Goal: Information Seeking & Learning: Learn about a topic

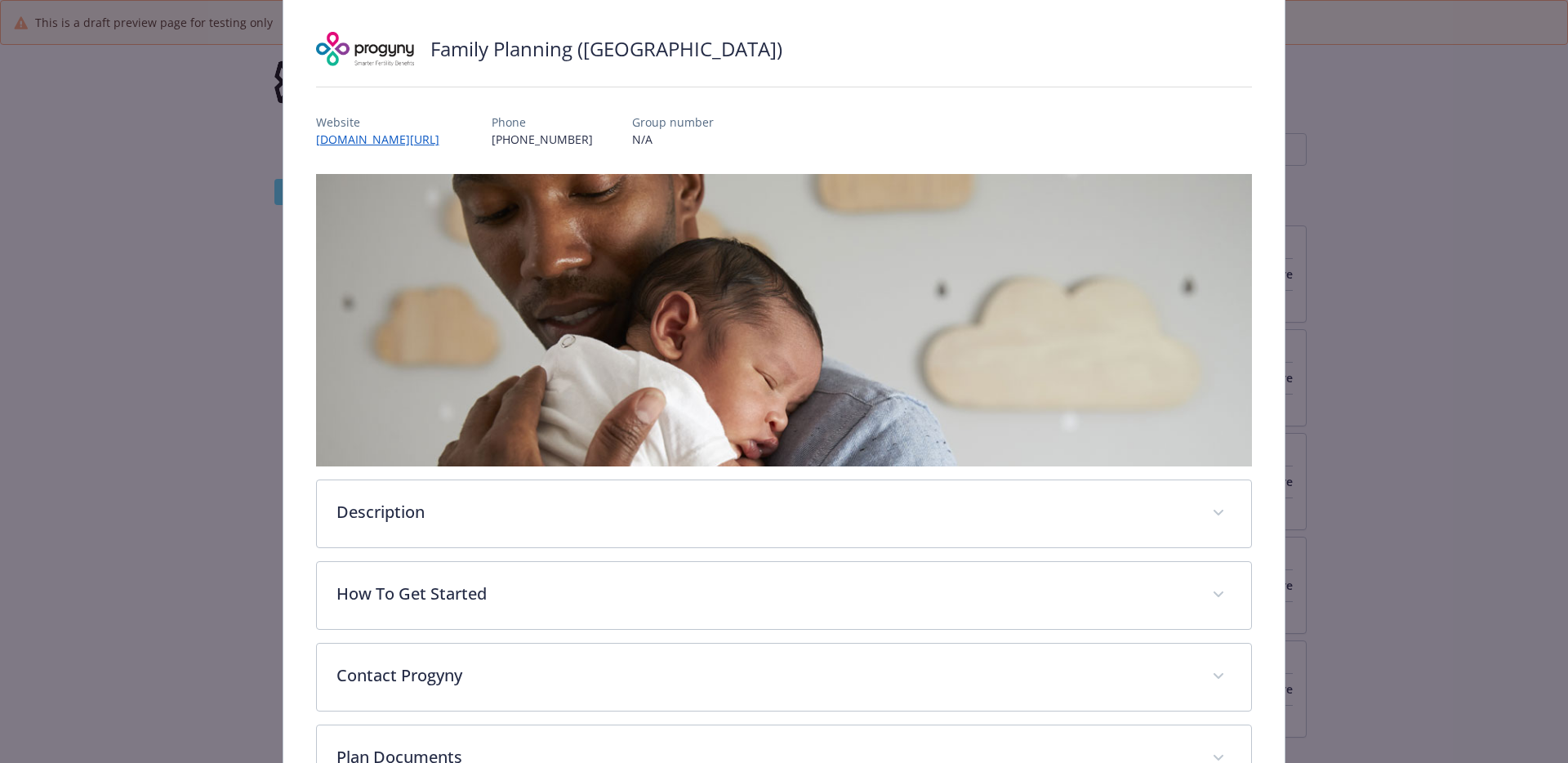
scroll to position [96, 0]
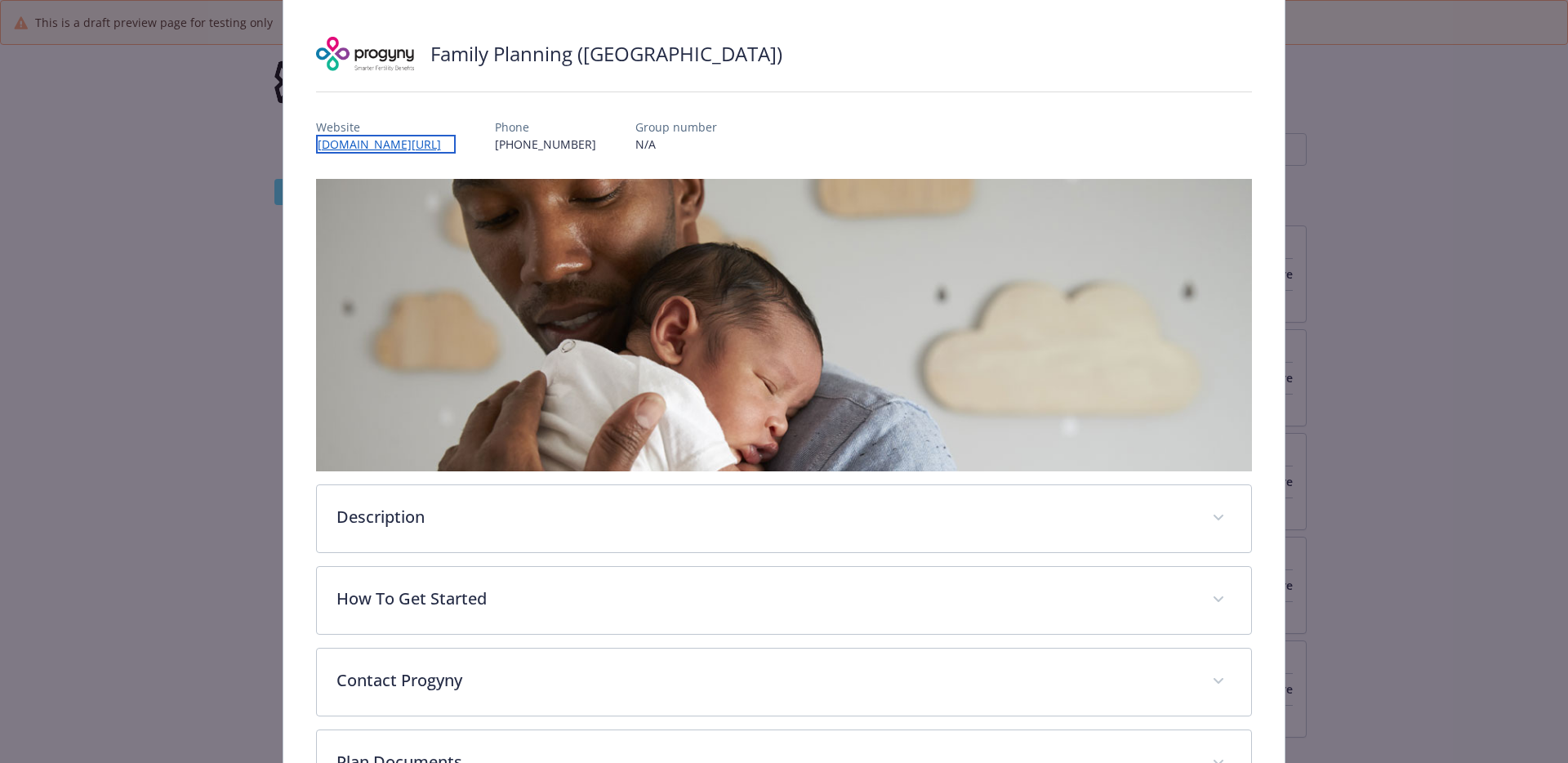
click at [403, 146] on link "[DOMAIN_NAME][URL]" at bounding box center [386, 144] width 140 height 19
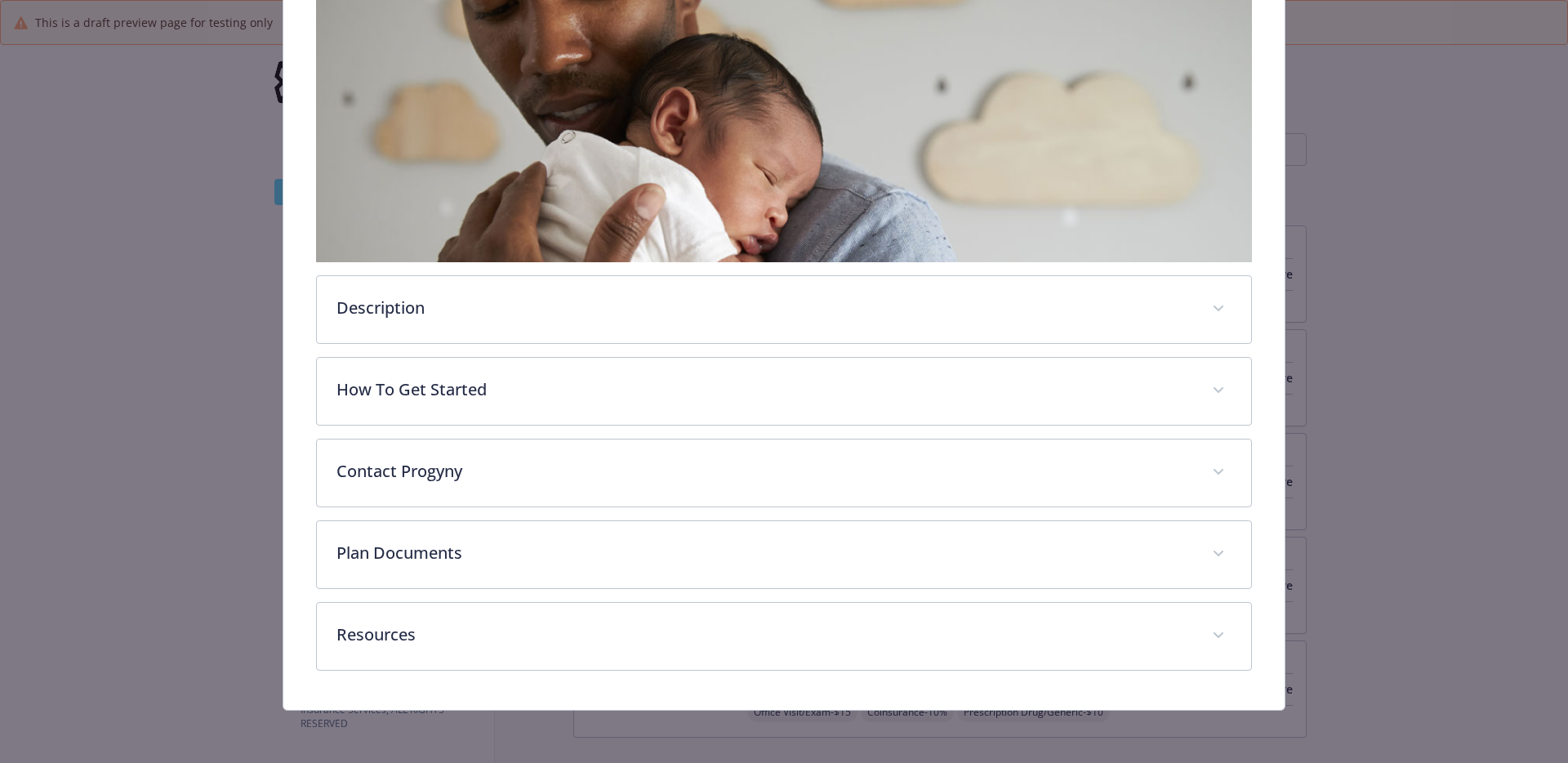
scroll to position [305, 0]
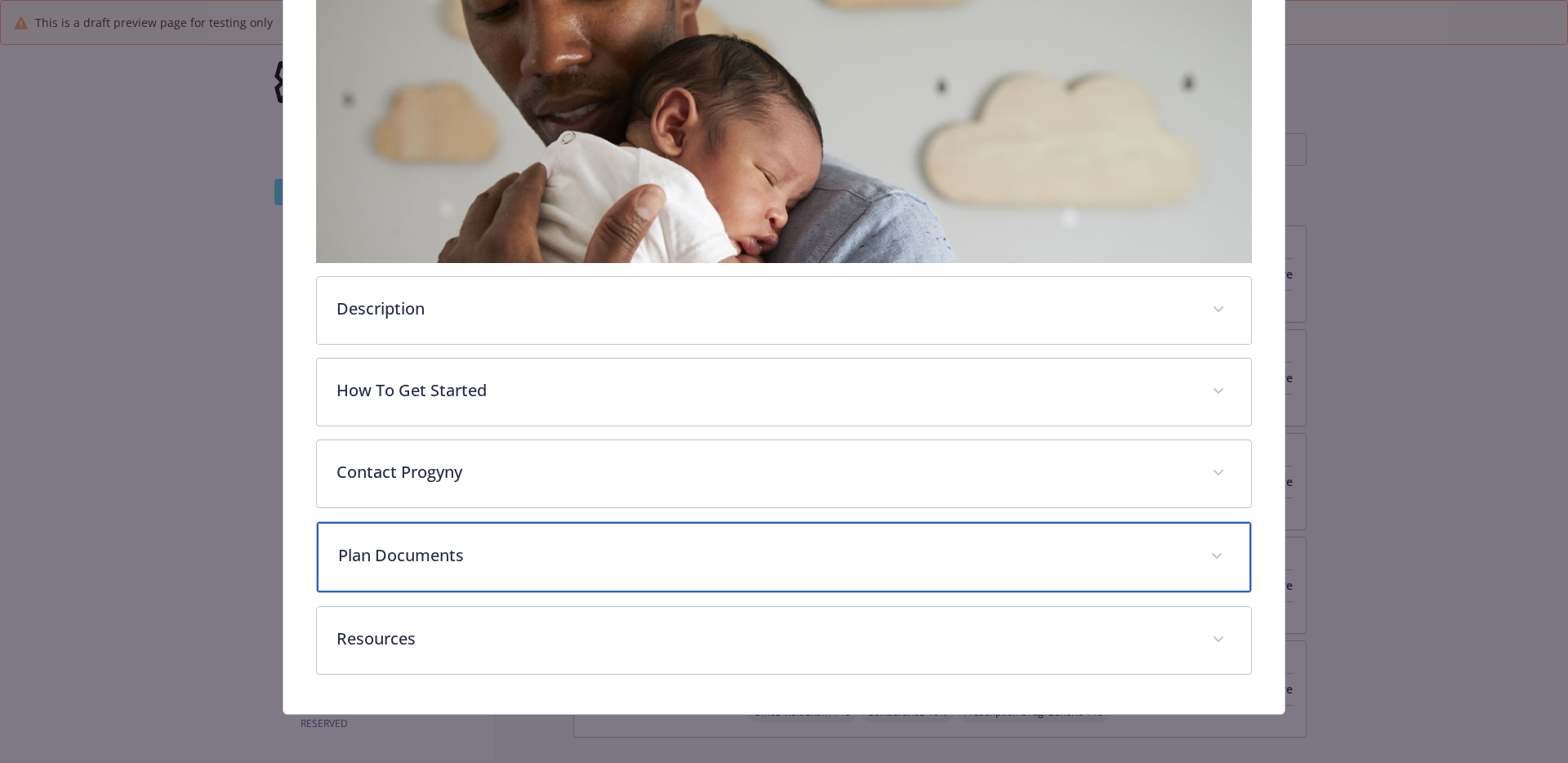
click at [489, 554] on p "Plan Documents" at bounding box center [765, 555] width 854 height 24
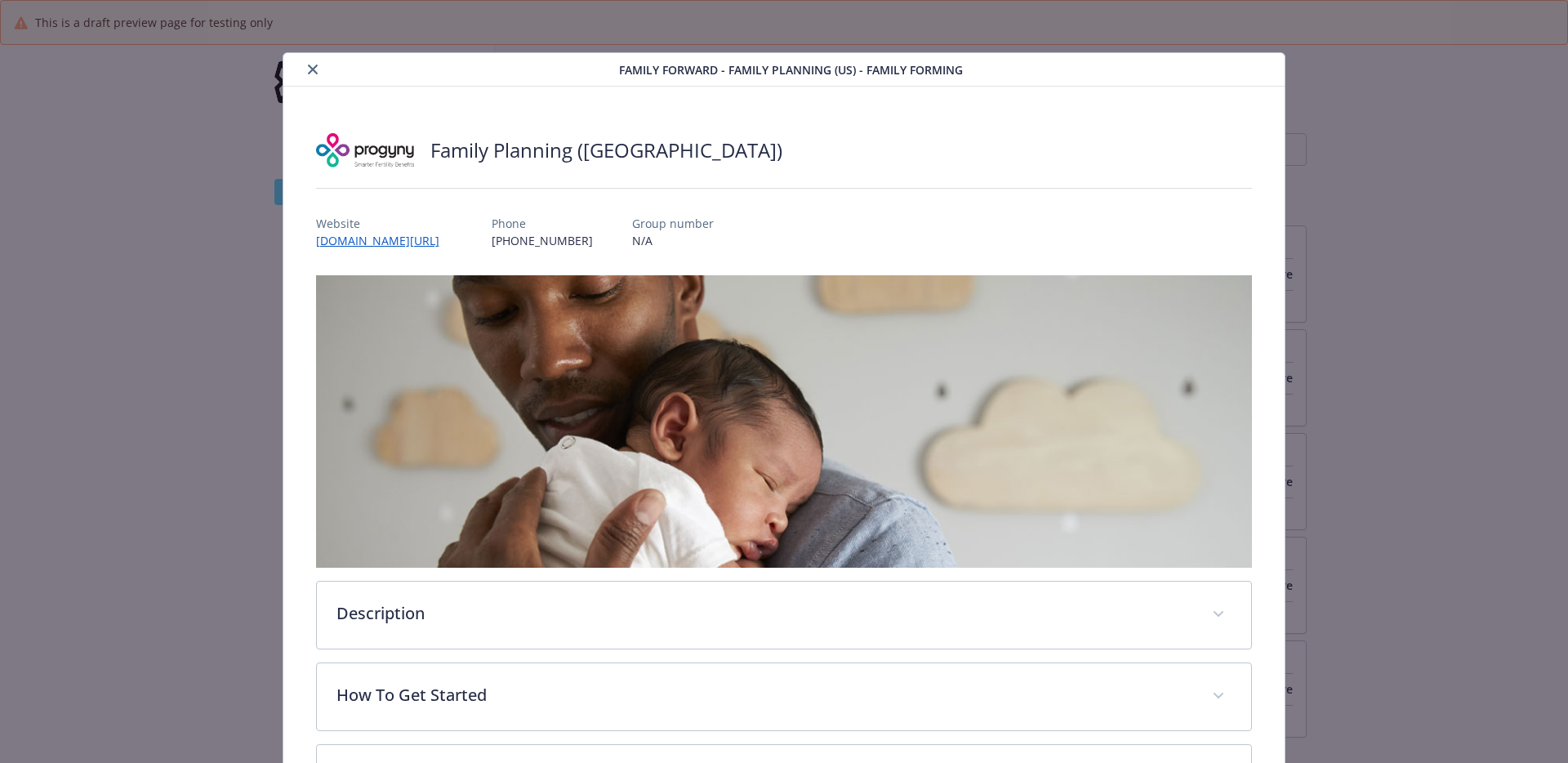
scroll to position [45, 0]
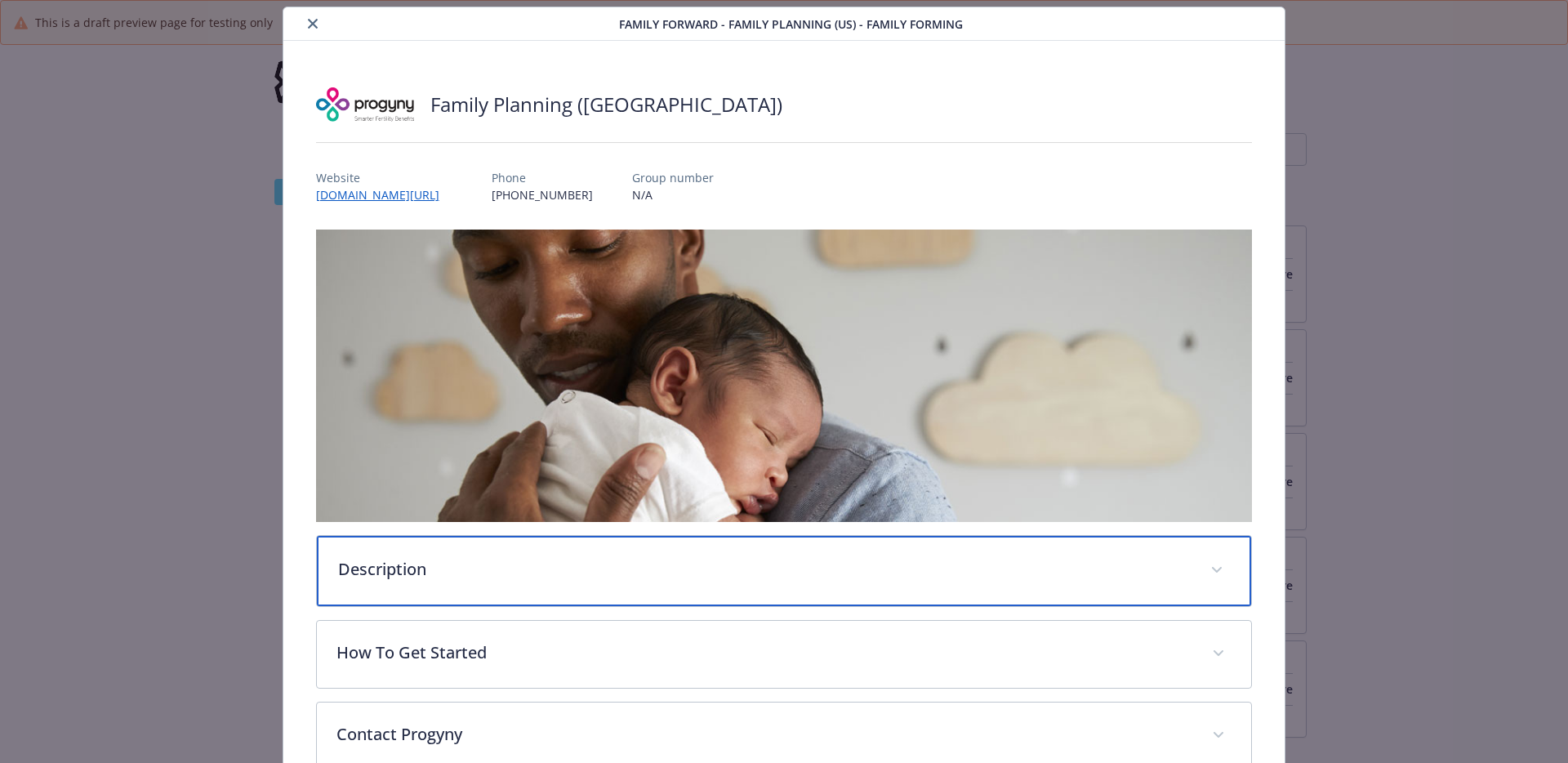
click at [582, 564] on p "Description" at bounding box center [765, 569] width 854 height 24
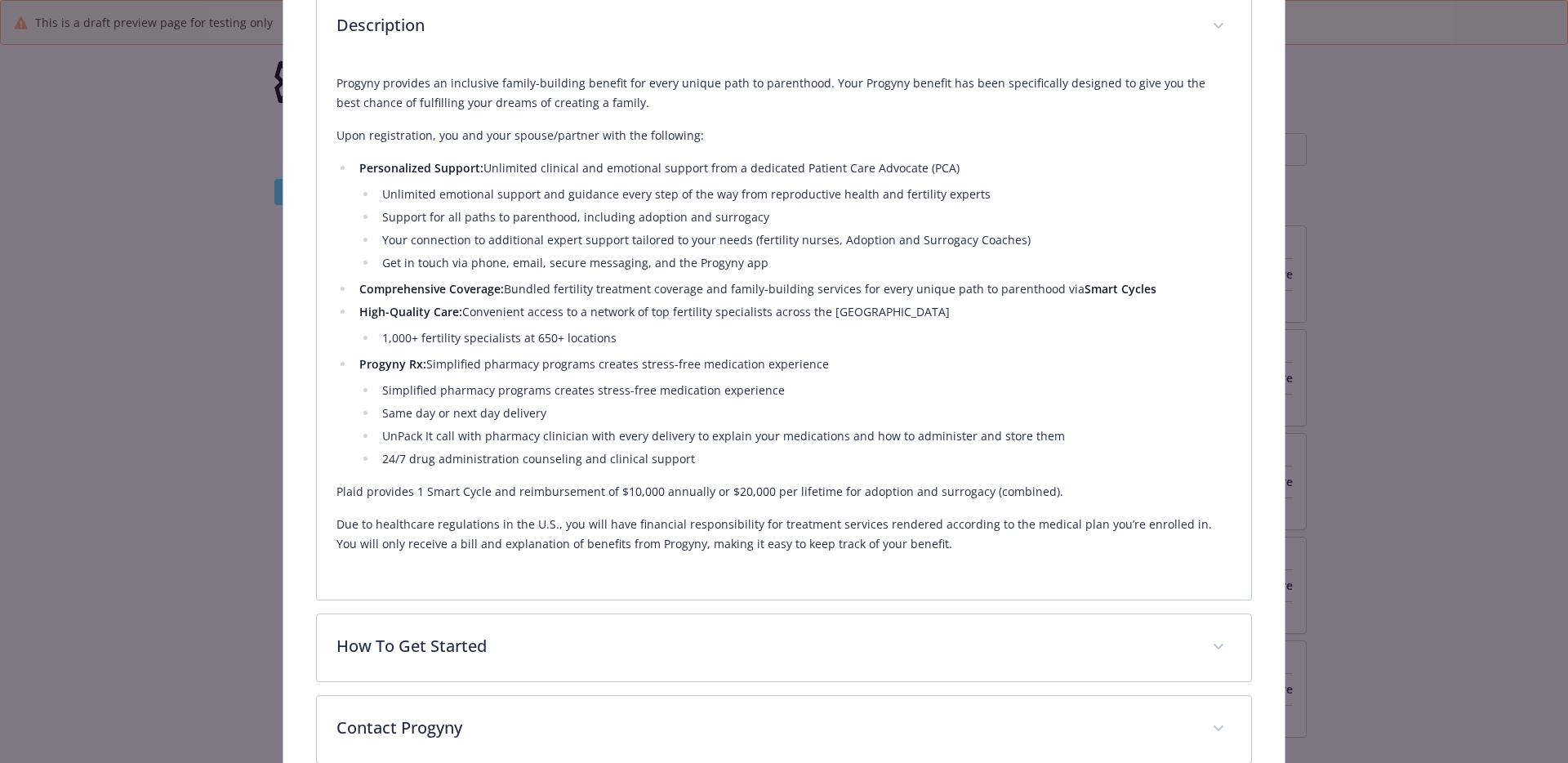
scroll to position [587, 0]
drag, startPoint x: 488, startPoint y: 501, endPoint x: 938, endPoint y: 490, distance: 450.1
click at [938, 490] on p "Plaid provides 1 Smart Cycle and reimbursement of $10,000 annually or $20,000 p…" at bounding box center [784, 493] width 896 height 19
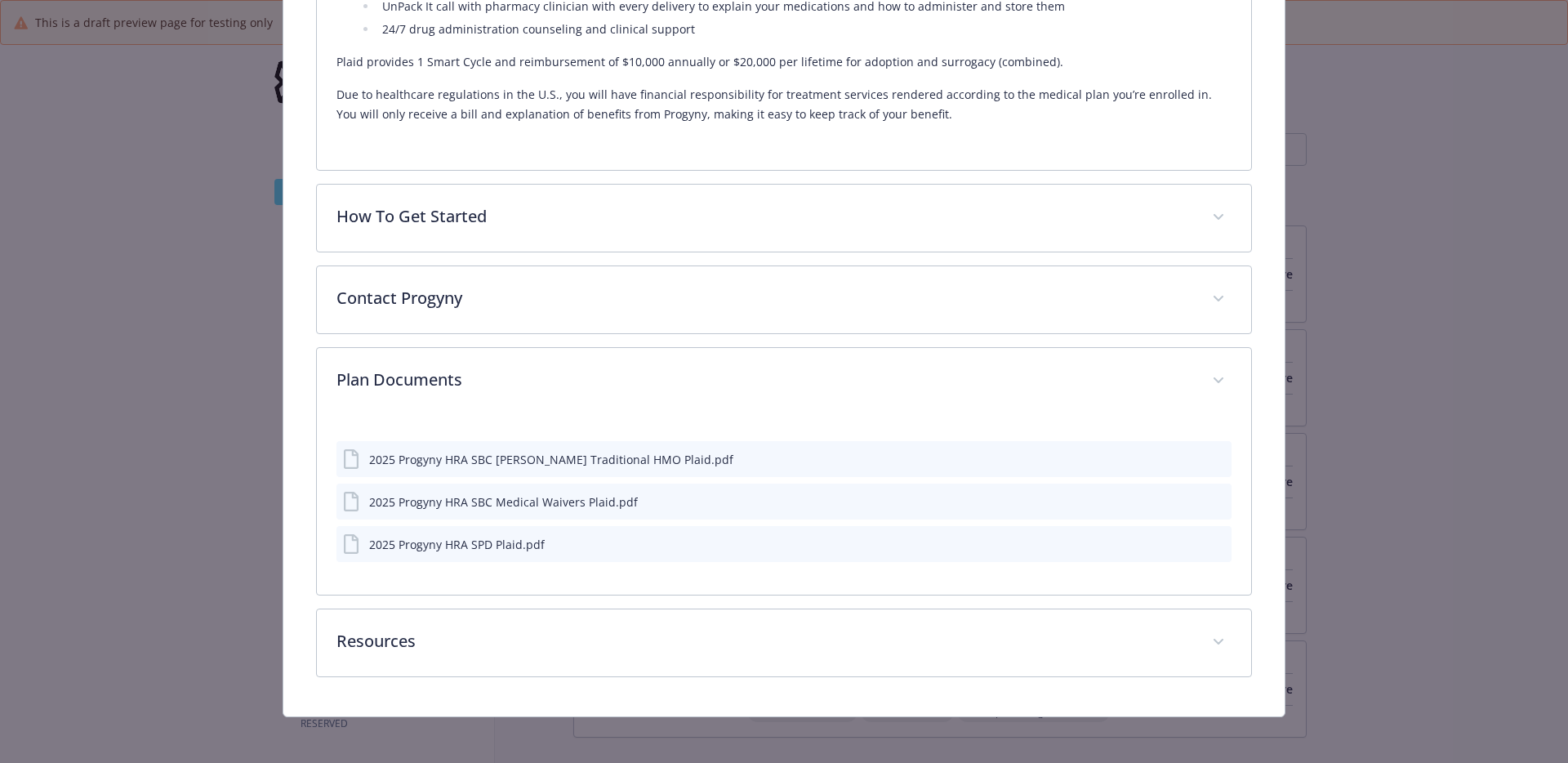
scroll to position [1024, 0]
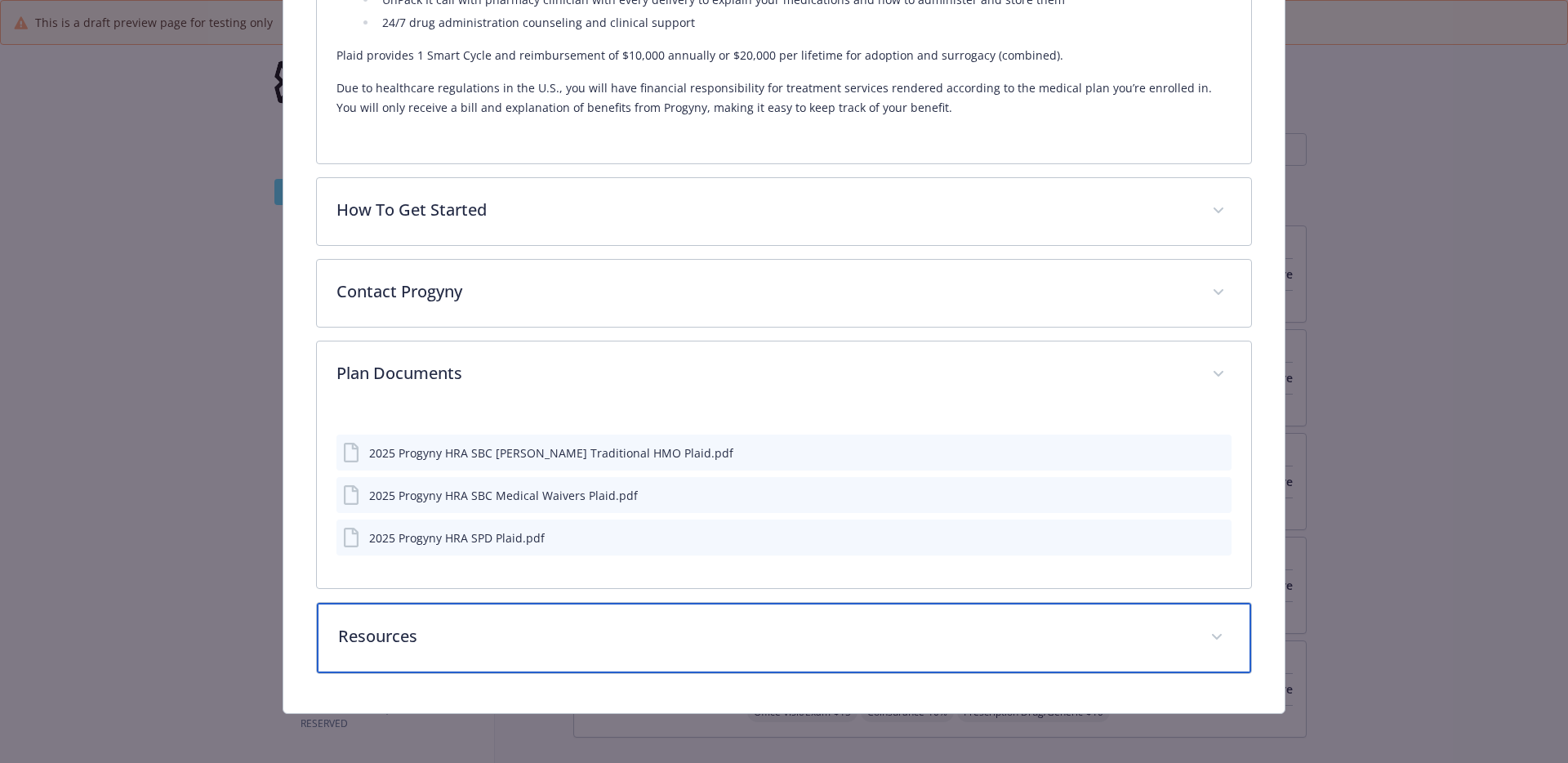
click at [486, 646] on p "Resources" at bounding box center [765, 636] width 854 height 24
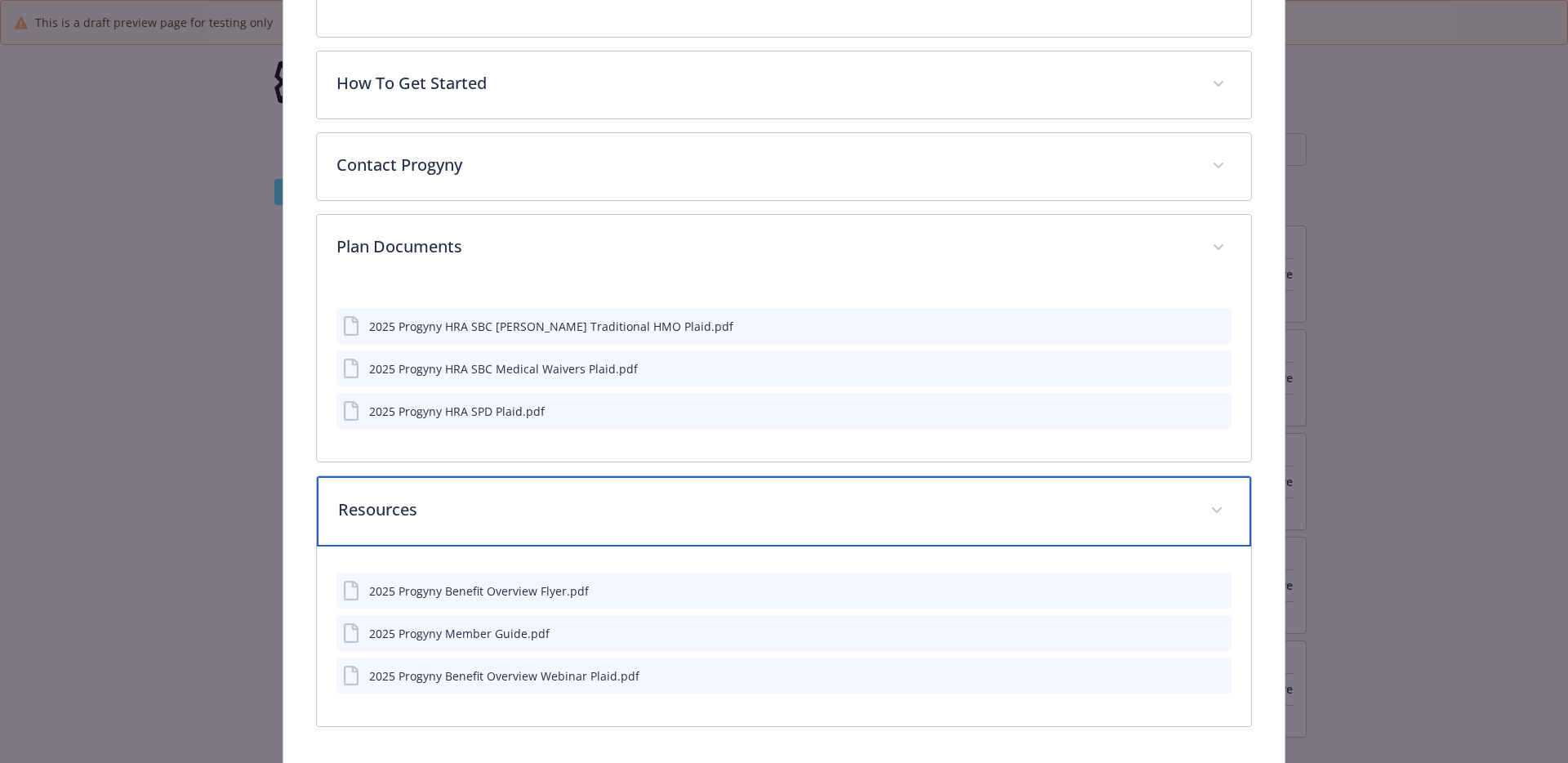
scroll to position [1208, 0]
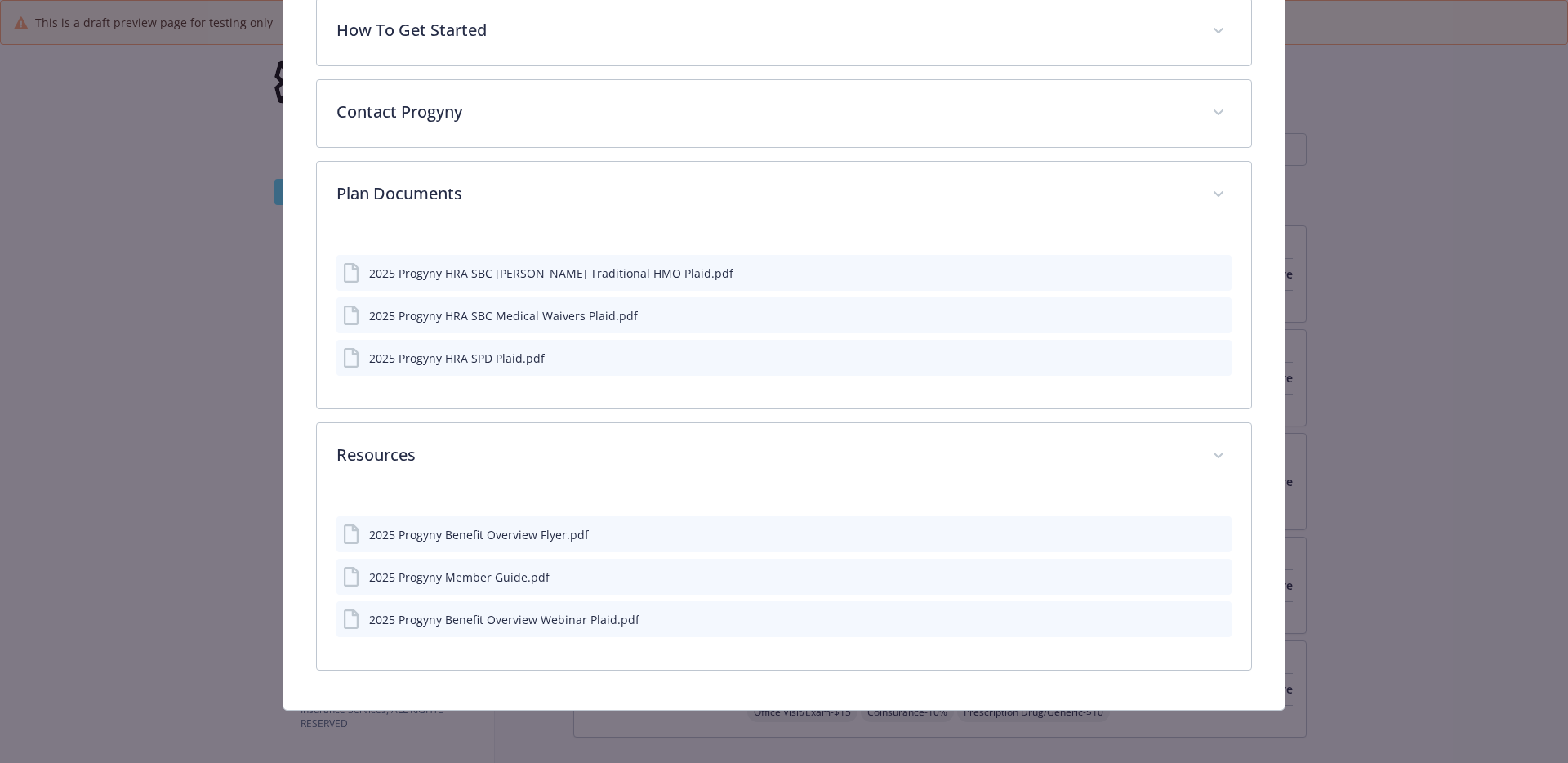
click at [519, 530] on div "2025 Progyny Benefit Overview Flyer.pdf" at bounding box center [478, 535] width 220 height 18
click at [581, 534] on div "2025 Progyny Benefit Overview Flyer.pdf" at bounding box center [478, 535] width 220 height 18
click at [1219, 533] on icon "preview file" at bounding box center [1216, 533] width 15 height 11
